Goal: Information Seeking & Learning: Learn about a topic

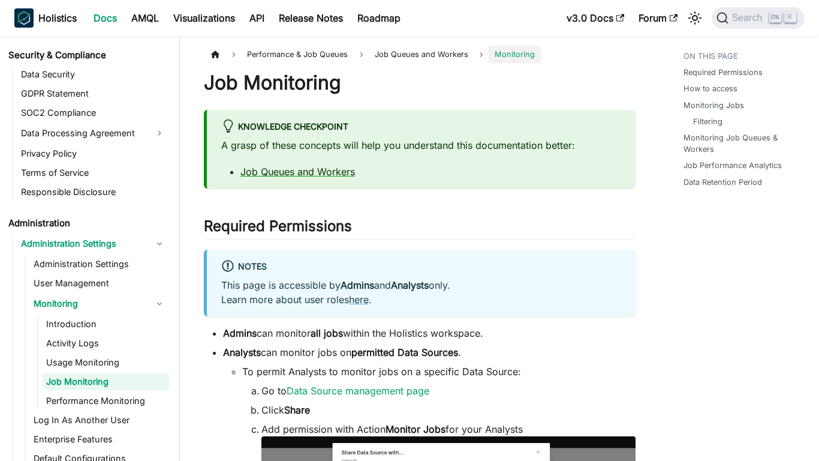
scroll to position [1465, 0]
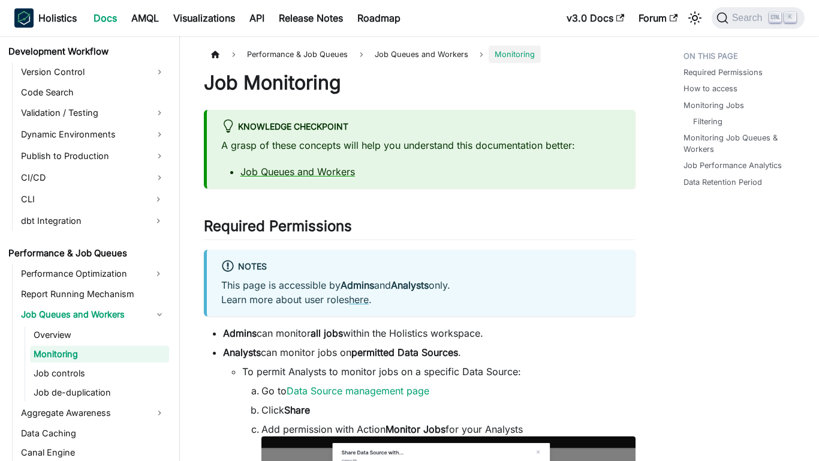
scroll to position [1465, 0]
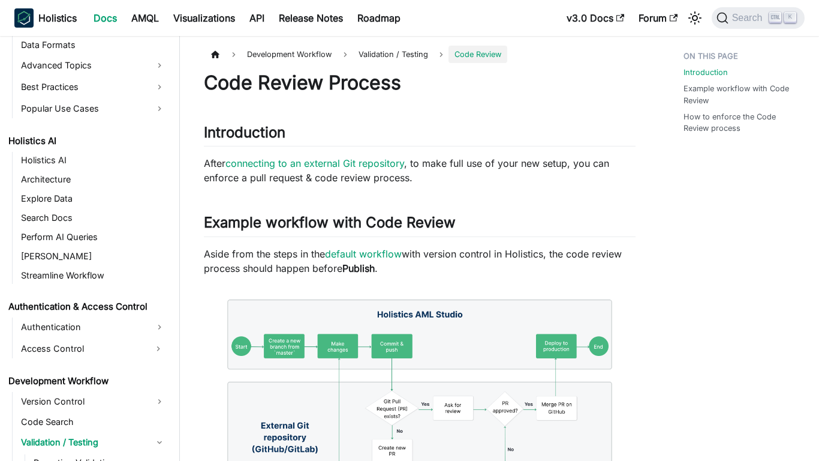
scroll to position [637, 0]
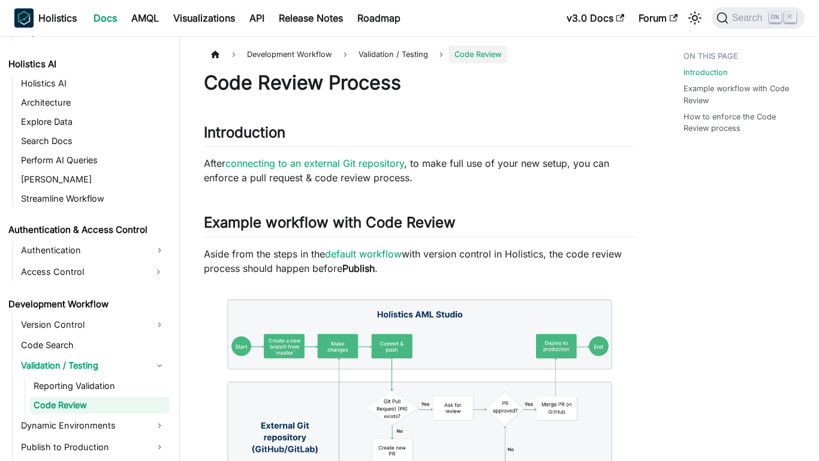
scroll to position [637, 0]
